Goal: Find specific page/section: Find specific page/section

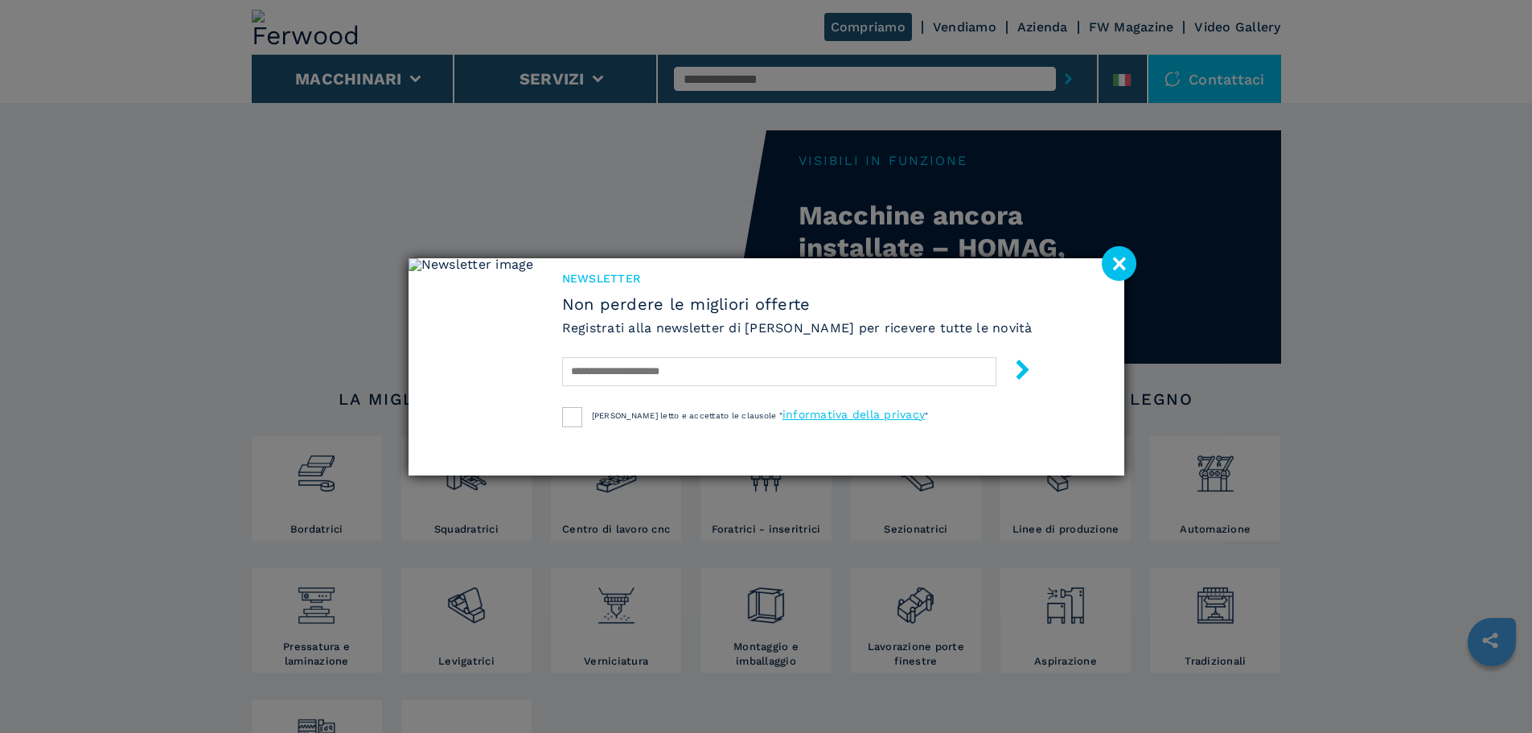
click at [1119, 262] on image at bounding box center [1119, 263] width 35 height 35
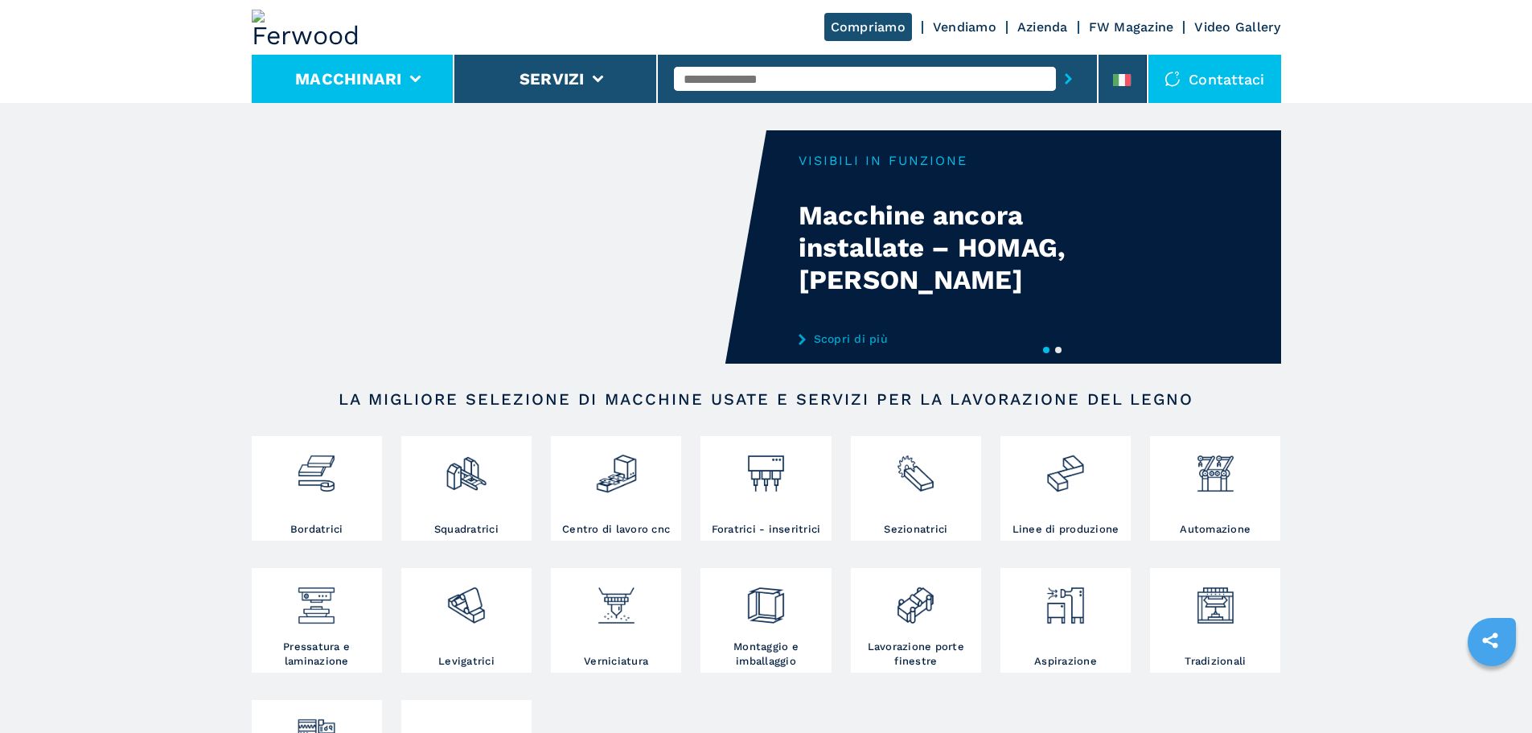
click at [372, 75] on button "Macchinari" at bounding box center [348, 78] width 107 height 19
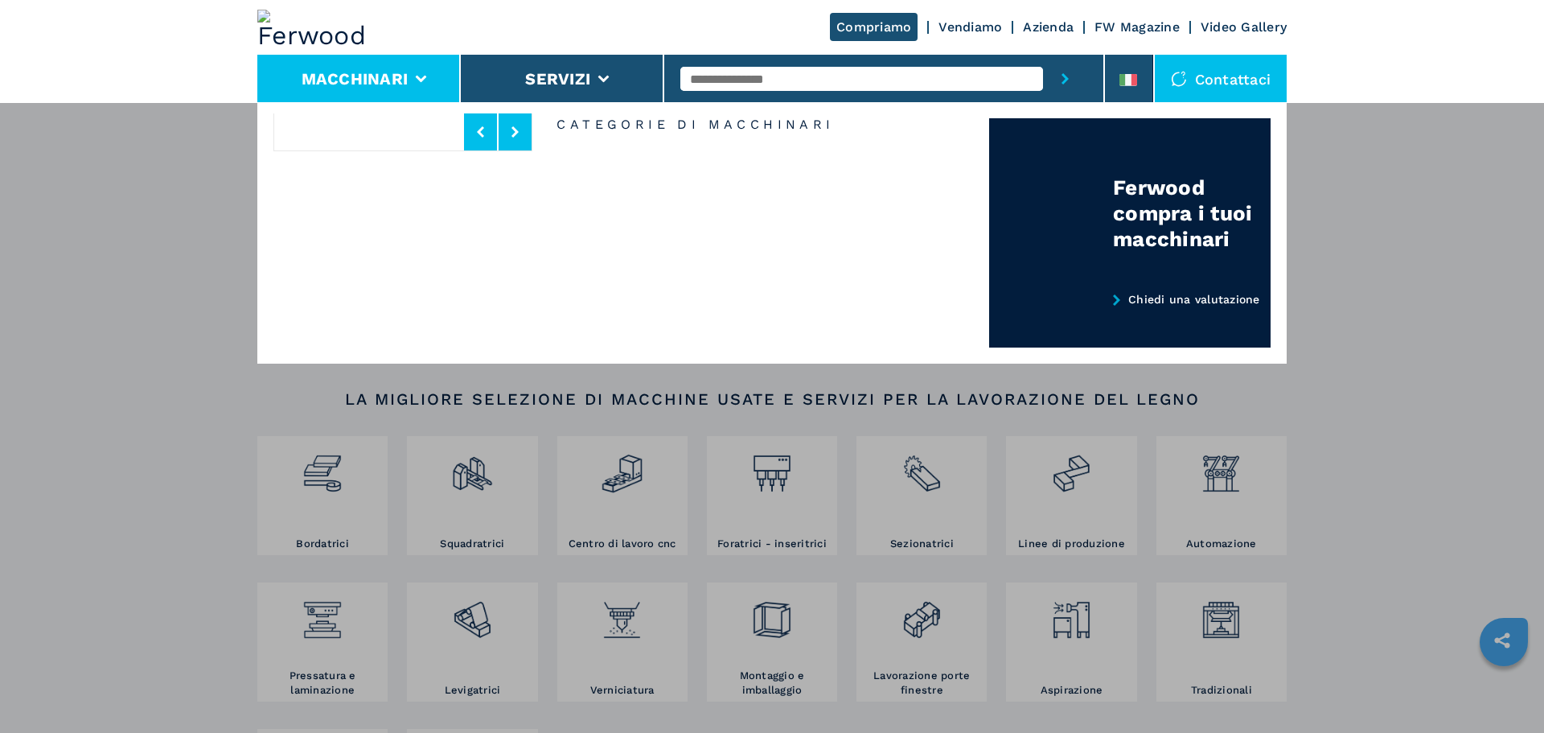
click at [191, 269] on div "Compriamo Vendiamo Vendiamo Vendita Ferwood Approved Noleggio Azienda Chi siamo…" at bounding box center [772, 468] width 1544 height 733
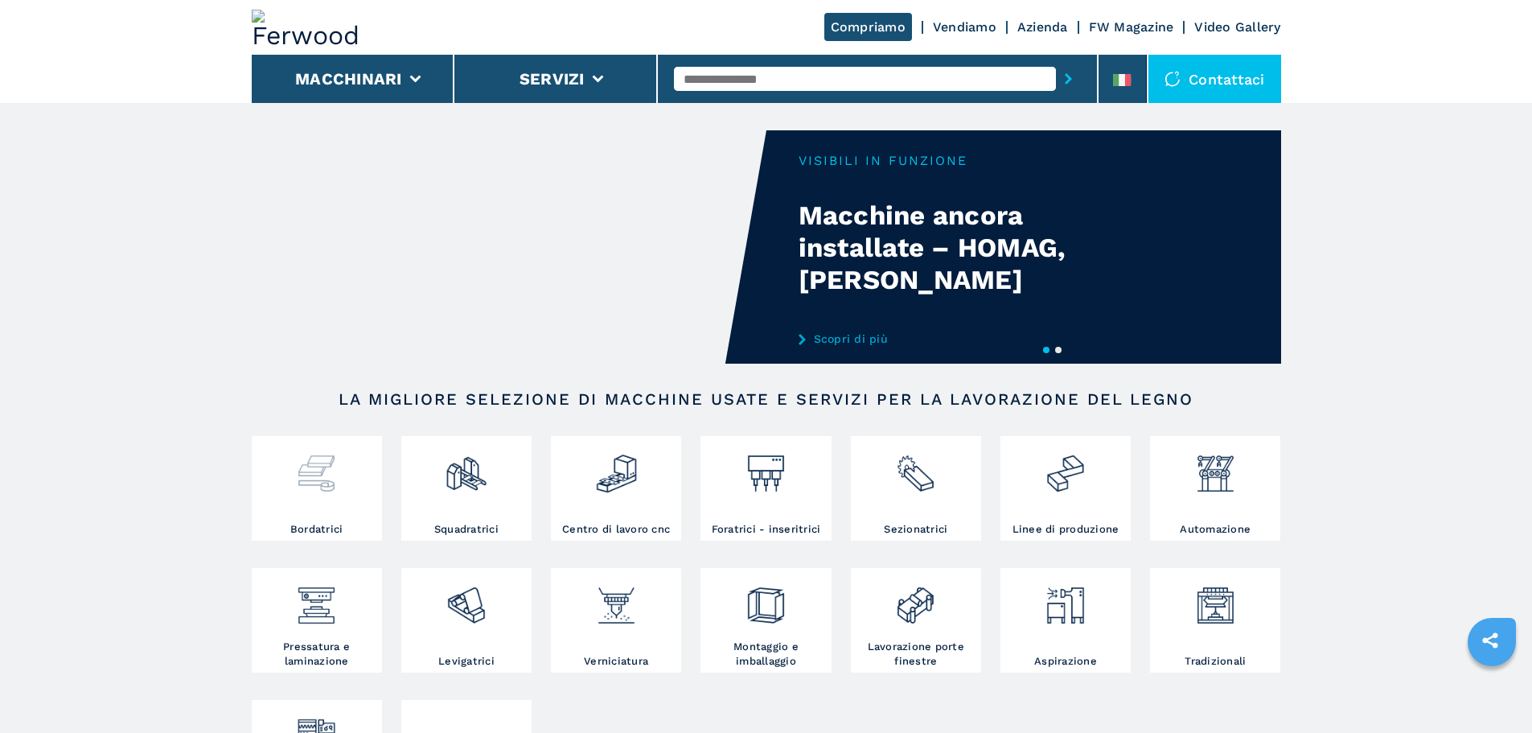
click at [298, 501] on div at bounding box center [317, 481] width 122 height 82
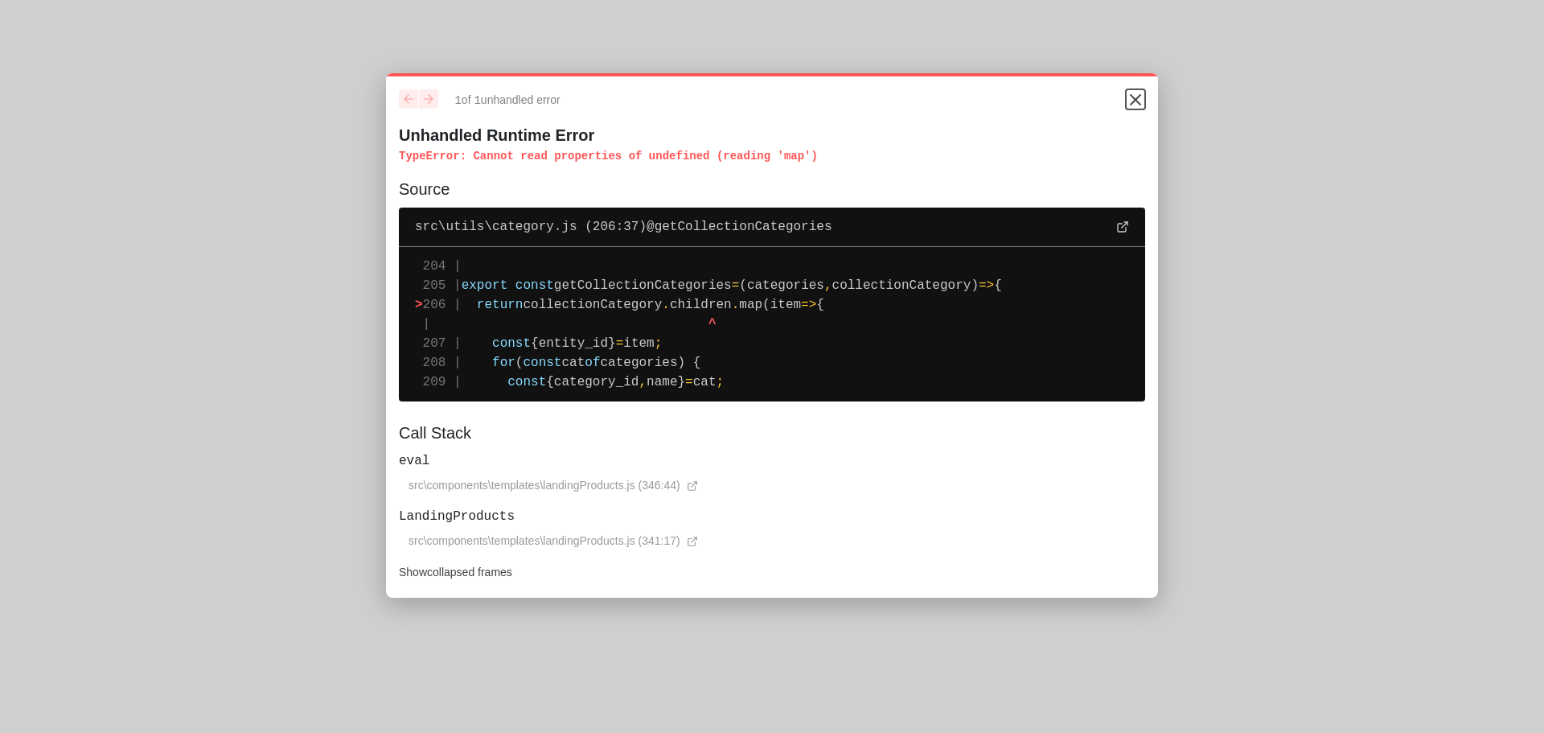
click at [1133, 105] on icon "Close" at bounding box center [1136, 100] width 10 height 10
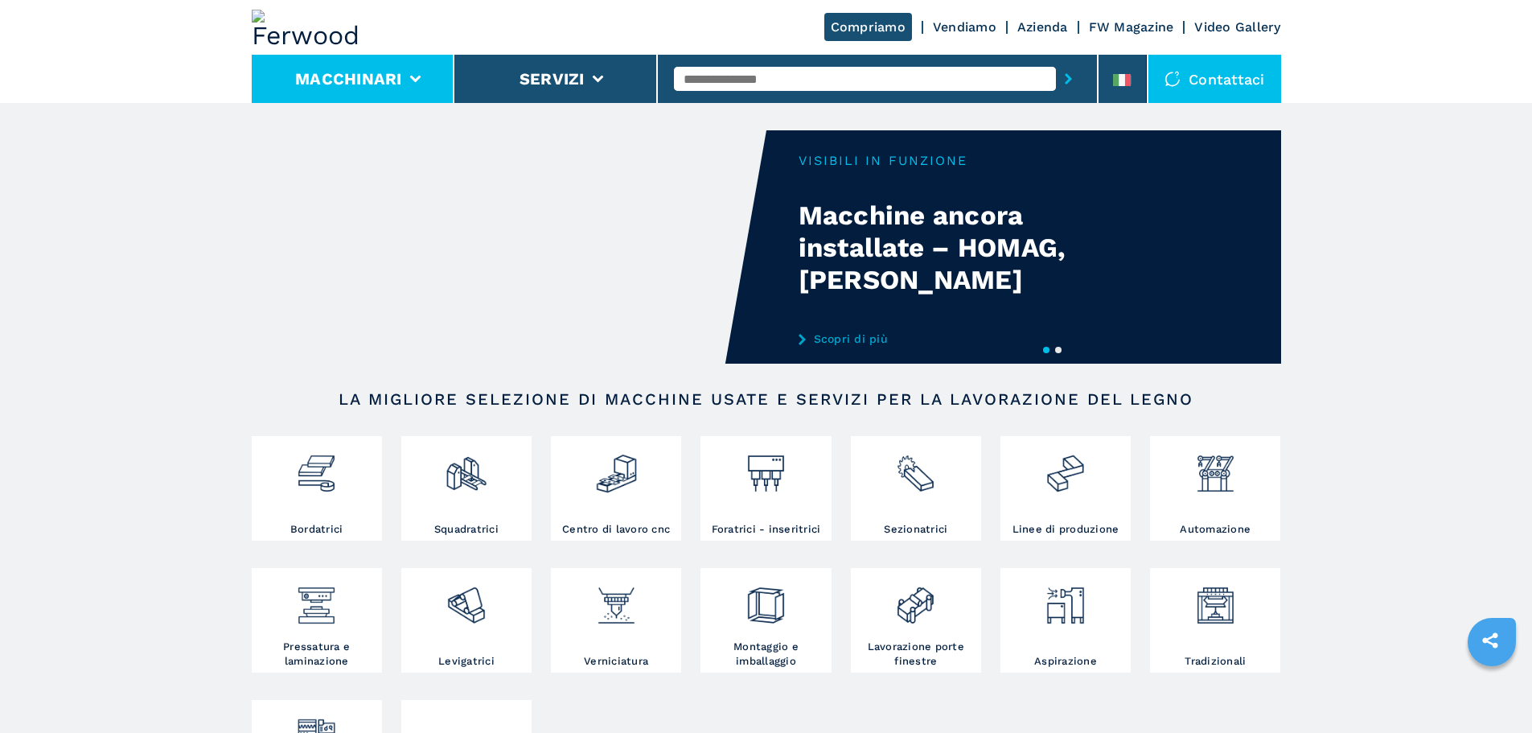
click at [339, 81] on button "Macchinari" at bounding box center [348, 78] width 107 height 19
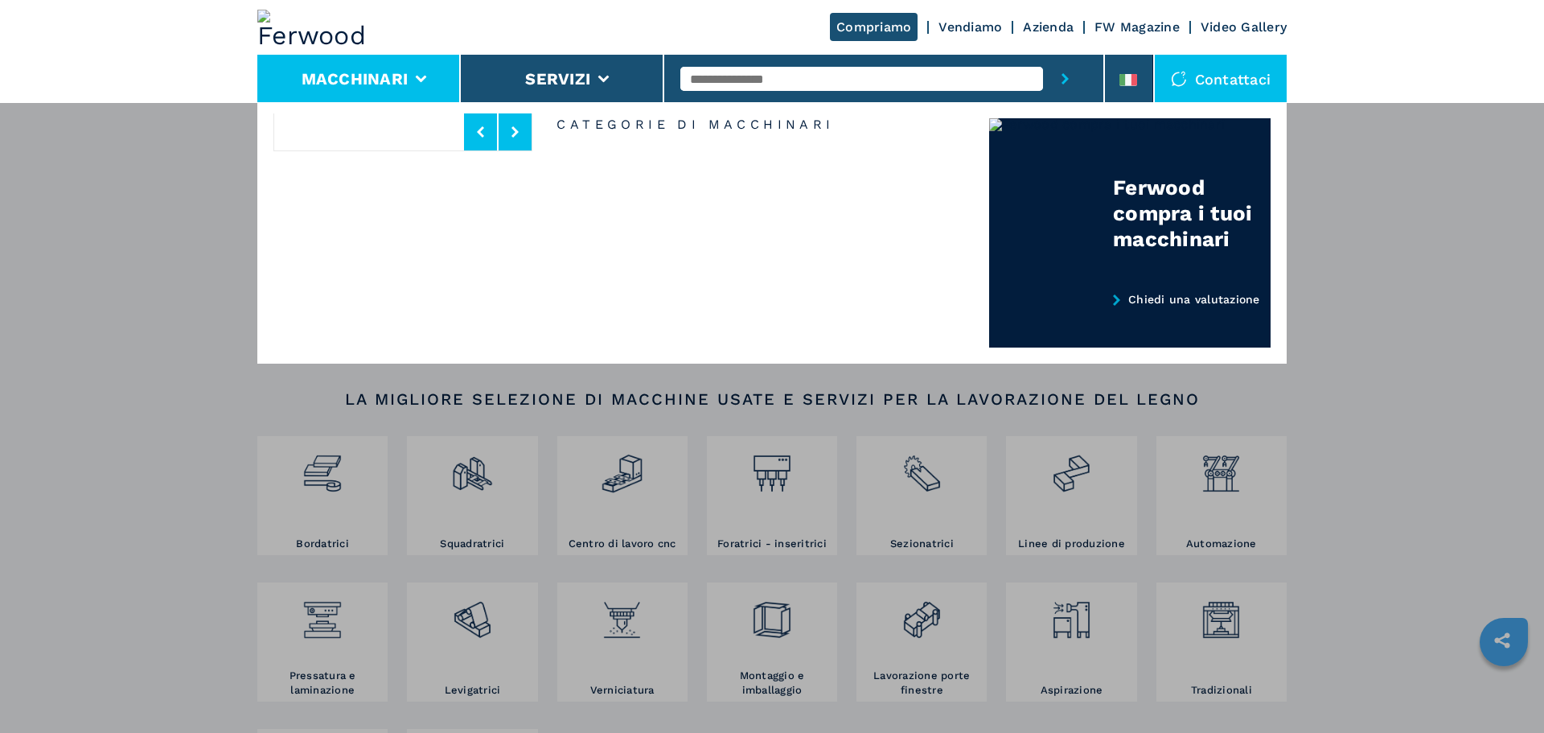
click at [27, 152] on div "Compriamo Vendiamo Vendiamo Vendita Ferwood Approved Noleggio Azienda Chi siamo…" at bounding box center [772, 468] width 1544 height 733
